Goal: Find specific page/section: Find specific page/section

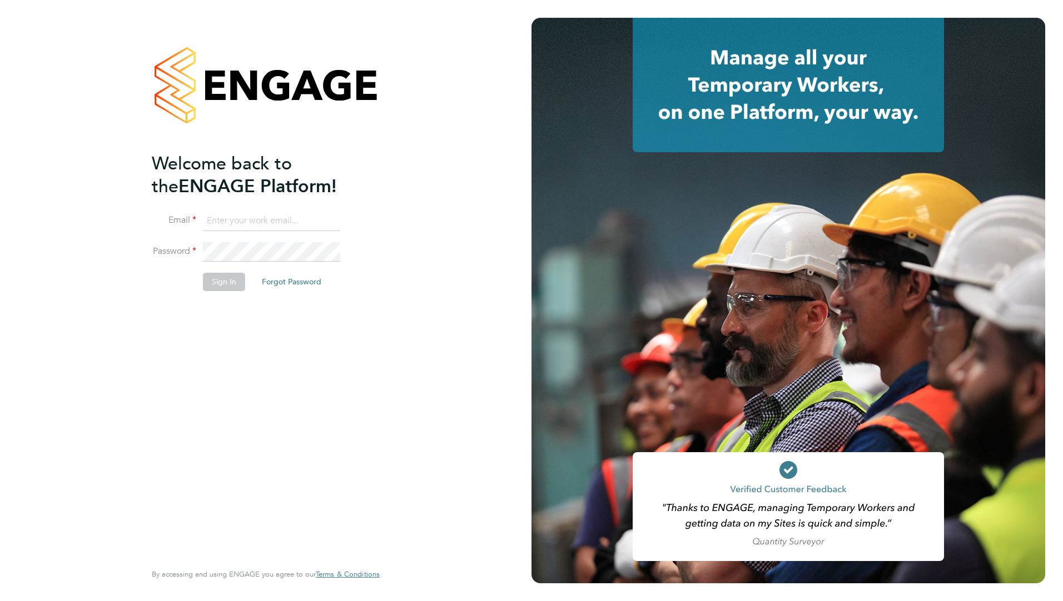
type input "holly.price@crestplus.com"
click at [219, 285] on button "Sign In" at bounding box center [224, 282] width 42 height 18
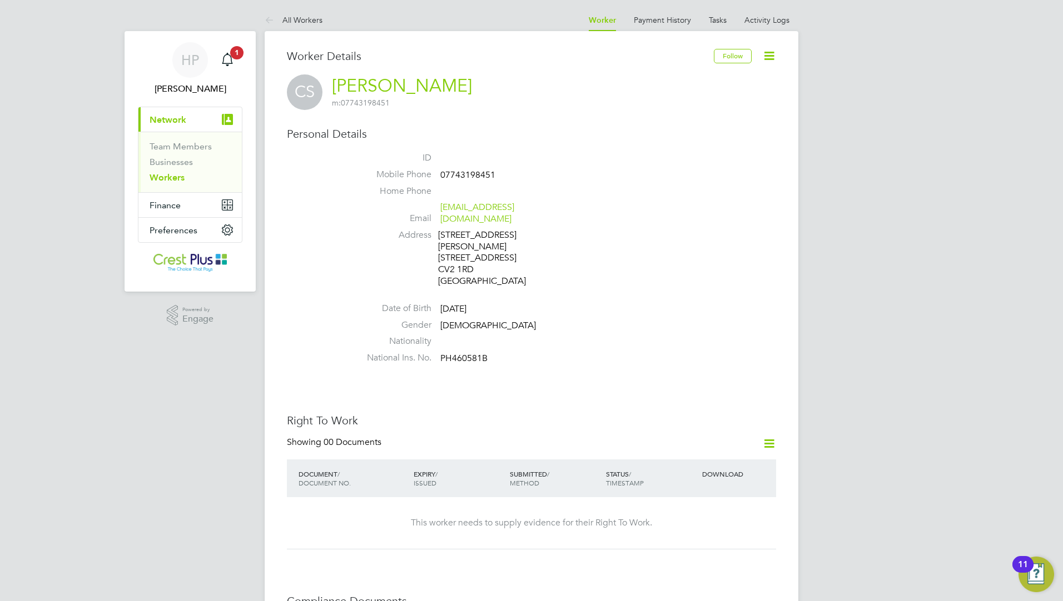
click at [181, 174] on link "Workers" at bounding box center [166, 177] width 35 height 11
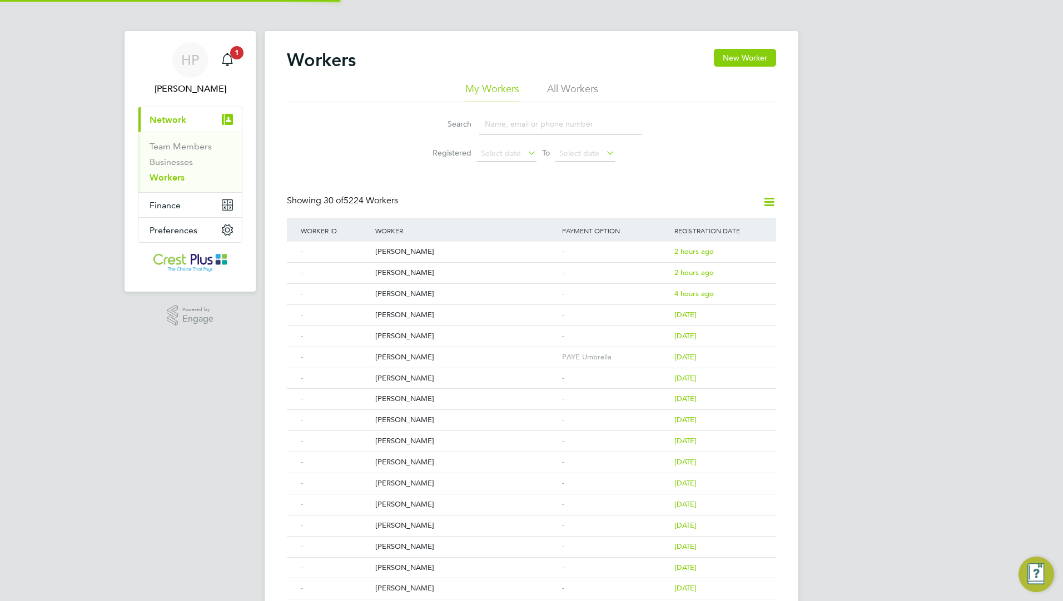
click at [498, 124] on input at bounding box center [560, 124] width 162 height 22
paste input "07467248326"
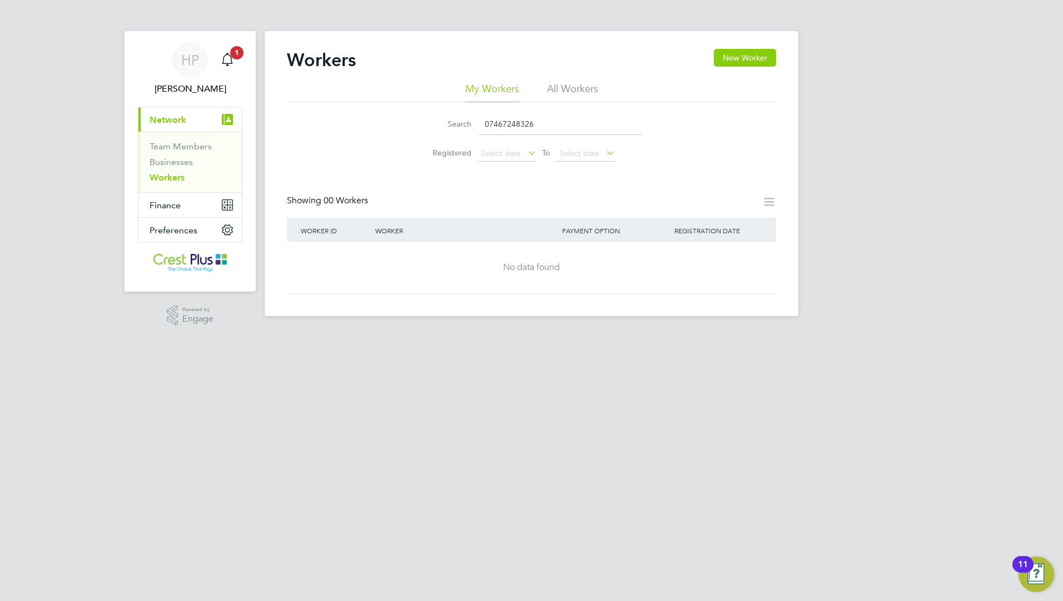
type input "07467248326"
